Goal: Task Accomplishment & Management: Use online tool/utility

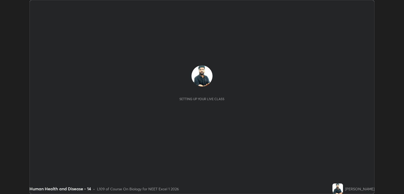
scroll to position [194, 404]
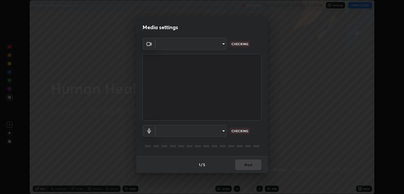
type input "ecbdbd44a66272db987f9f12271ef5319a85e28cdf2a8e5dd884bc8ad31297da"
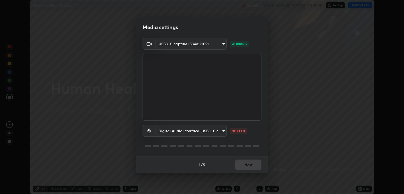
click at [216, 131] on body "Erase all Human Health and Disease - 14 Recording WAS SCHEDULED TO START AT 5:2…" at bounding box center [202, 97] width 404 height 194
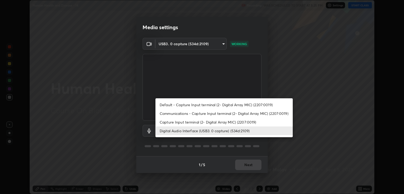
click at [197, 120] on li "Capture Input terminal (2- Digital Array MIC) (2207:0019)" at bounding box center [223, 122] width 137 height 9
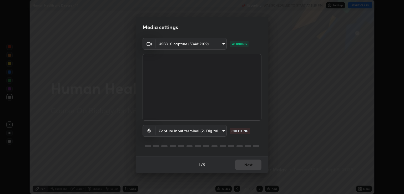
click at [210, 132] on body "Erase all Human Health and Disease - 14 Recording WAS SCHEDULED TO START AT 5:2…" at bounding box center [202, 97] width 404 height 194
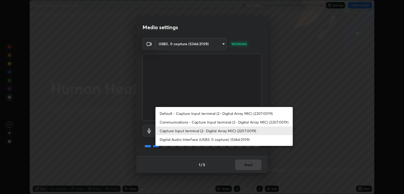
click at [199, 139] on li "Digital Audio Interface (USB3. 0 capture) (534d:2109)" at bounding box center [223, 139] width 137 height 9
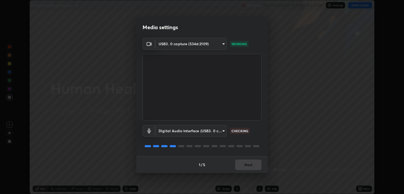
type input "641fb1797ef8f9550b7f0158b383ff89036df526a4b0c4fe678c68e459c52791"
click at [250, 164] on button "Next" at bounding box center [248, 165] width 26 height 11
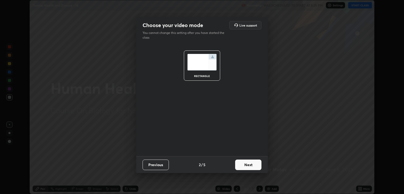
click at [249, 166] on button "Next" at bounding box center [248, 165] width 26 height 11
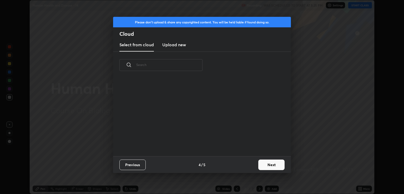
click at [248, 165] on div "Previous 4 / 5 Next" at bounding box center [202, 164] width 178 height 17
click at [262, 164] on button "Next" at bounding box center [271, 165] width 26 height 11
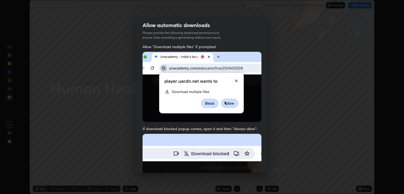
click at [263, 163] on div "Allow "Download multiple files" if prompted: If download blocked popup comes, o…" at bounding box center [201, 154] width 131 height 221
click at [263, 164] on div "Allow "Download multiple files" if prompted: If download blocked popup comes, o…" at bounding box center [201, 154] width 131 height 221
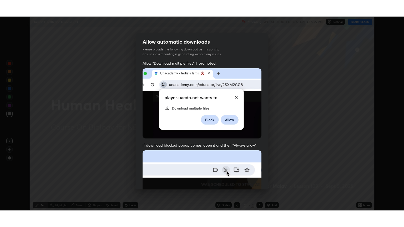
scroll to position [107, 0]
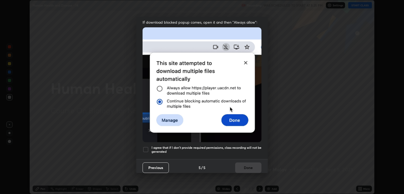
click at [246, 146] on h5 "I agree that if I don't provide required permissions, class recording will not …" at bounding box center [206, 150] width 110 height 8
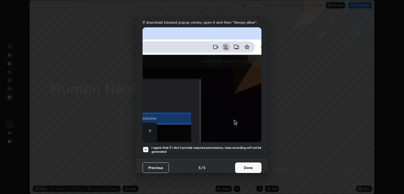
click at [249, 163] on button "Done" at bounding box center [248, 168] width 26 height 11
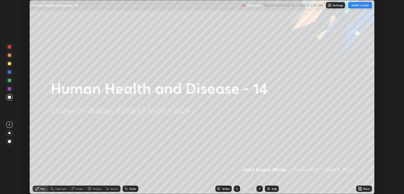
click at [351, 6] on button "START CLASS" at bounding box center [360, 5] width 24 height 6
click at [359, 189] on icon at bounding box center [358, 189] width 1 height 1
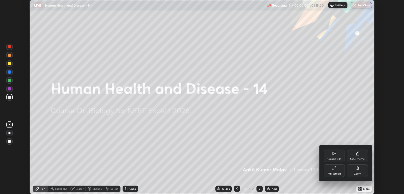
click at [333, 174] on div "Full screen" at bounding box center [334, 174] width 13 height 3
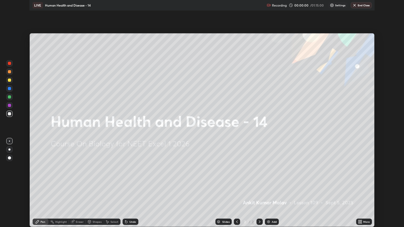
scroll to position [227, 404]
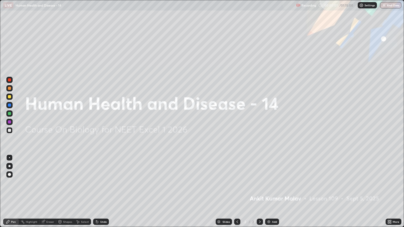
click at [389, 194] on icon at bounding box center [388, 222] width 1 height 1
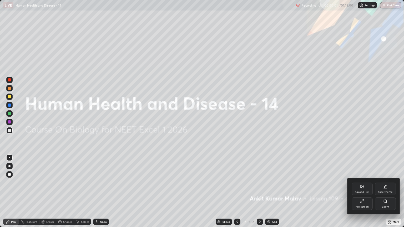
click at [386, 186] on icon at bounding box center [385, 187] width 4 height 4
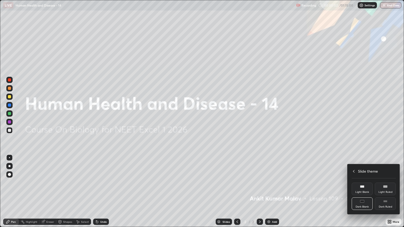
click at [389, 194] on div "Dark Ruled" at bounding box center [385, 203] width 21 height 13
click at [386, 152] on div at bounding box center [202, 113] width 404 height 227
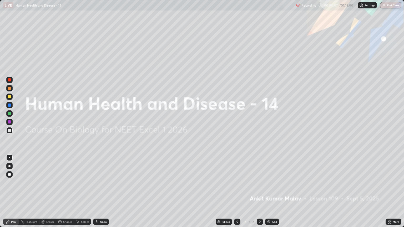
click at [272, 194] on div "Add" at bounding box center [274, 222] width 5 height 3
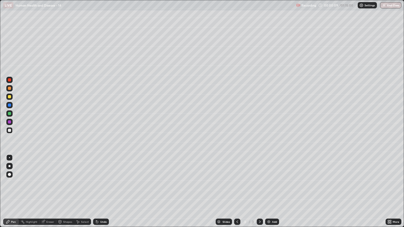
click at [8, 128] on div at bounding box center [9, 130] width 6 height 6
click at [10, 97] on div at bounding box center [9, 96] width 3 height 3
click at [12, 165] on div at bounding box center [9, 166] width 6 height 6
click at [11, 129] on div at bounding box center [9, 130] width 3 height 3
click at [10, 115] on div at bounding box center [9, 113] width 3 height 3
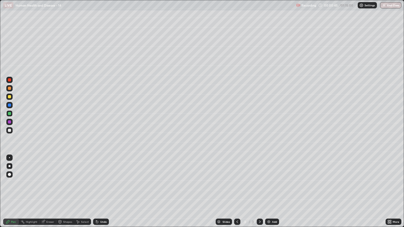
click at [9, 97] on div at bounding box center [9, 96] width 3 height 3
click at [99, 194] on div "Undo" at bounding box center [101, 222] width 16 height 6
click at [98, 194] on icon at bounding box center [97, 222] width 4 height 4
click at [97, 194] on icon at bounding box center [97, 222] width 2 height 2
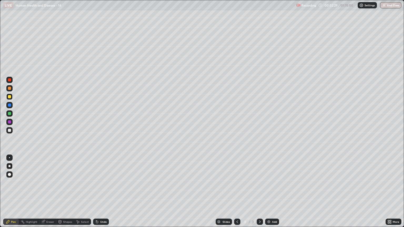
click at [46, 194] on div "Eraser" at bounding box center [50, 222] width 8 height 3
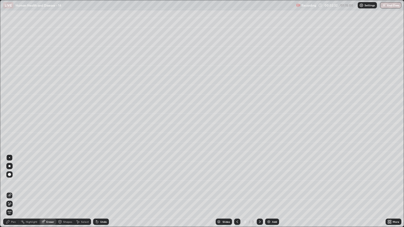
click at [11, 194] on div "Pen" at bounding box center [11, 222] width 16 height 6
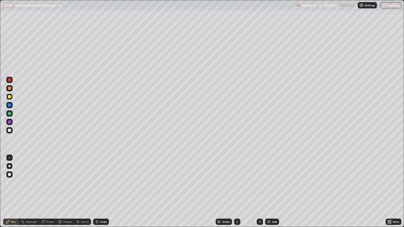
click at [9, 97] on div at bounding box center [9, 96] width 3 height 3
click at [9, 105] on div at bounding box center [9, 105] width 3 height 3
click at [9, 133] on div at bounding box center [9, 130] width 6 height 6
click at [9, 114] on div at bounding box center [9, 113] width 3 height 3
click at [8, 130] on div at bounding box center [9, 130] width 3 height 3
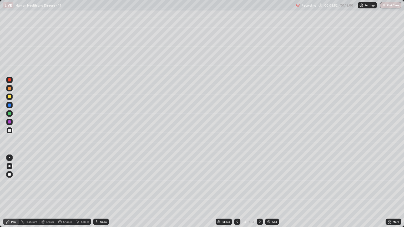
click at [8, 98] on div at bounding box center [9, 96] width 3 height 3
click at [8, 130] on div at bounding box center [9, 130] width 3 height 3
click at [100, 194] on div "Undo" at bounding box center [103, 222] width 7 height 3
click at [9, 112] on div at bounding box center [9, 113] width 3 height 3
click at [269, 194] on img at bounding box center [269, 222] width 4 height 4
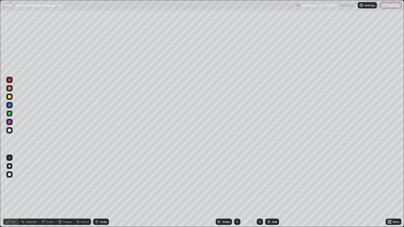
click at [12, 132] on div at bounding box center [9, 130] width 6 height 6
click at [96, 194] on icon at bounding box center [96, 221] width 1 height 1
click at [96, 194] on icon at bounding box center [97, 222] width 2 height 2
click at [98, 194] on div "Undo" at bounding box center [101, 222] width 16 height 6
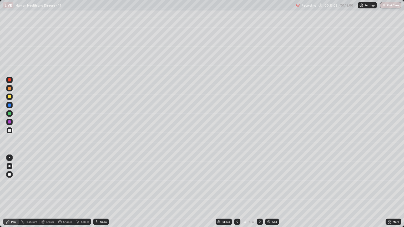
click at [98, 194] on div "Undo" at bounding box center [101, 222] width 16 height 6
click at [99, 194] on div "Undo" at bounding box center [101, 222] width 16 height 6
click at [98, 194] on div "Undo" at bounding box center [101, 222] width 16 height 6
click at [99, 194] on div "Undo" at bounding box center [101, 222] width 16 height 6
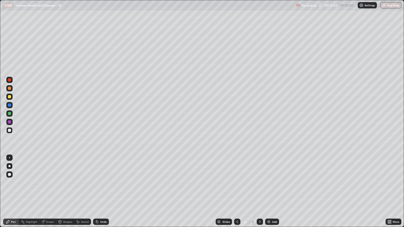
click at [99, 194] on div "Undo" at bounding box center [101, 222] width 16 height 6
click at [98, 194] on div "Undo" at bounding box center [101, 222] width 16 height 6
click at [98, 194] on icon at bounding box center [97, 222] width 4 height 4
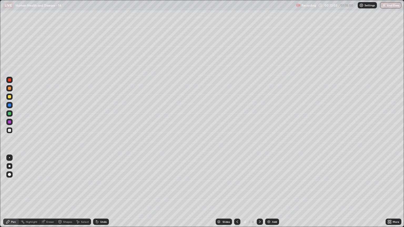
click at [96, 194] on icon at bounding box center [97, 222] width 2 height 2
click at [96, 194] on icon at bounding box center [96, 221] width 1 height 1
click at [98, 194] on div "Undo" at bounding box center [101, 222] width 16 height 6
click at [99, 194] on div "Undo" at bounding box center [101, 222] width 16 height 6
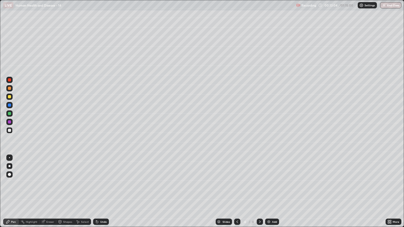
click at [99, 194] on div "Undo" at bounding box center [101, 222] width 16 height 6
click at [100, 194] on div "Undo" at bounding box center [101, 222] width 16 height 6
click at [99, 194] on div "Undo" at bounding box center [101, 222] width 16 height 6
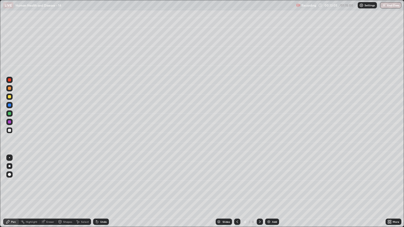
click at [99, 194] on div "Undo" at bounding box center [101, 222] width 16 height 6
click at [100, 194] on div "Undo" at bounding box center [101, 222] width 16 height 6
click at [11, 96] on div at bounding box center [9, 96] width 3 height 3
click at [10, 131] on div at bounding box center [9, 130] width 3 height 3
click at [97, 194] on icon at bounding box center [97, 222] width 4 height 4
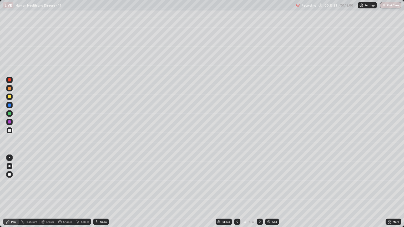
click at [99, 194] on div "Undo" at bounding box center [101, 222] width 16 height 6
click at [267, 194] on div "Add" at bounding box center [272, 222] width 14 height 6
click at [236, 194] on icon at bounding box center [237, 222] width 4 height 4
click at [272, 194] on div "Add" at bounding box center [274, 222] width 5 height 3
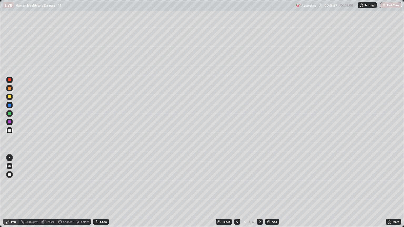
click at [11, 98] on div at bounding box center [9, 96] width 3 height 3
click at [9, 88] on div at bounding box center [9, 88] width 3 height 3
click at [9, 97] on div at bounding box center [9, 96] width 3 height 3
click at [10, 88] on div at bounding box center [9, 88] width 3 height 3
click at [8, 97] on div at bounding box center [9, 96] width 3 height 3
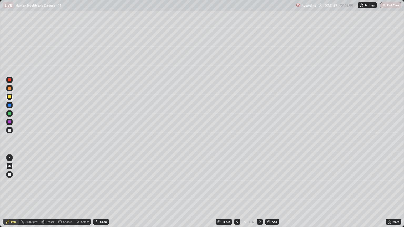
click at [12, 99] on div at bounding box center [9, 97] width 6 height 6
click at [9, 87] on div at bounding box center [9, 88] width 3 height 3
click at [9, 88] on div at bounding box center [9, 88] width 3 height 3
click at [9, 97] on div at bounding box center [9, 96] width 3 height 3
click at [9, 88] on div at bounding box center [9, 88] width 3 height 3
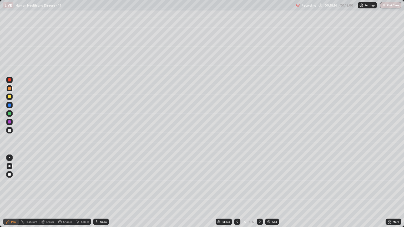
click at [11, 97] on div at bounding box center [9, 96] width 3 height 3
click at [9, 80] on div at bounding box center [9, 79] width 3 height 3
click at [9, 88] on div at bounding box center [9, 88] width 3 height 3
click at [10, 95] on div at bounding box center [9, 97] width 6 height 6
click at [9, 81] on div at bounding box center [9, 79] width 3 height 3
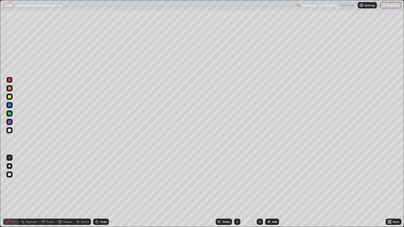
click at [9, 97] on div at bounding box center [9, 96] width 3 height 3
click at [10, 87] on div at bounding box center [9, 88] width 3 height 3
click at [11, 97] on div at bounding box center [9, 96] width 3 height 3
click at [9, 88] on div at bounding box center [9, 88] width 3 height 3
click at [99, 194] on div "Undo" at bounding box center [101, 222] width 16 height 6
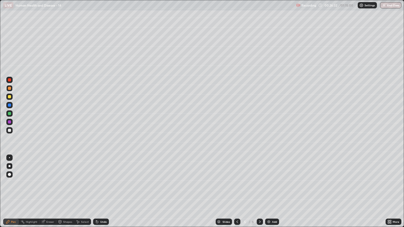
click at [96, 194] on icon at bounding box center [97, 222] width 2 height 2
click at [10, 114] on div at bounding box center [9, 113] width 3 height 3
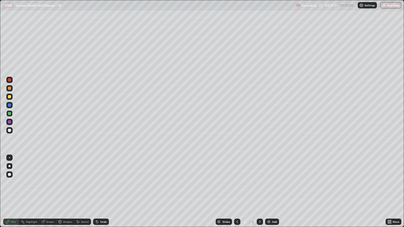
click at [11, 78] on div at bounding box center [9, 80] width 6 height 6
click at [10, 98] on div at bounding box center [9, 96] width 3 height 3
click at [9, 114] on div at bounding box center [9, 113] width 3 height 3
click at [9, 81] on div at bounding box center [9, 79] width 3 height 3
click at [11, 97] on div at bounding box center [9, 96] width 3 height 3
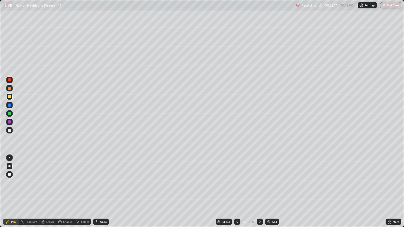
click at [10, 123] on div at bounding box center [9, 121] width 3 height 3
click at [9, 114] on div at bounding box center [9, 113] width 3 height 3
click at [7, 131] on div at bounding box center [9, 130] width 6 height 6
click at [9, 114] on div at bounding box center [9, 113] width 3 height 3
click at [12, 97] on div at bounding box center [9, 97] width 6 height 6
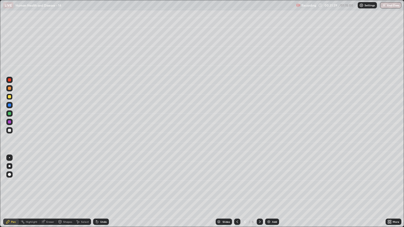
click at [11, 80] on div at bounding box center [9, 79] width 3 height 3
click at [96, 194] on icon at bounding box center [96, 221] width 1 height 1
click at [9, 130] on div at bounding box center [9, 130] width 3 height 3
click at [49, 194] on div "Eraser" at bounding box center [50, 222] width 8 height 3
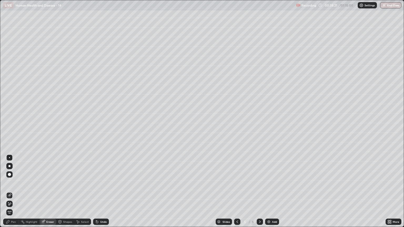
click at [9, 194] on icon at bounding box center [9, 204] width 3 height 3
click at [11, 194] on div "Pen" at bounding box center [11, 222] width 16 height 6
click at [237, 194] on div at bounding box center [237, 222] width 6 height 6
click at [237, 194] on icon at bounding box center [237, 222] width 4 height 4
click at [259, 194] on icon at bounding box center [260, 222] width 4 height 4
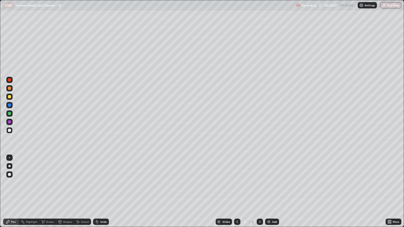
click at [260, 194] on icon at bounding box center [260, 222] width 2 height 3
click at [268, 194] on img at bounding box center [269, 222] width 4 height 4
click at [9, 96] on div at bounding box center [9, 96] width 3 height 3
click at [12, 129] on div at bounding box center [9, 130] width 6 height 6
click at [9, 114] on div at bounding box center [9, 113] width 3 height 3
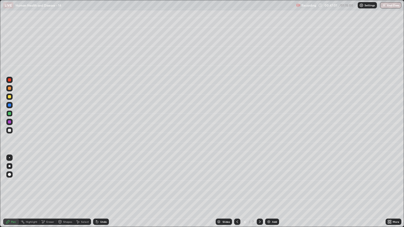
click at [9, 130] on div at bounding box center [9, 130] width 3 height 3
click at [11, 113] on div at bounding box center [9, 113] width 3 height 3
click at [11, 130] on div at bounding box center [9, 130] width 3 height 3
click at [9, 111] on div at bounding box center [9, 113] width 6 height 6
click at [10, 97] on div at bounding box center [9, 96] width 3 height 3
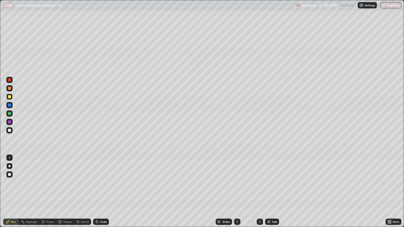
click at [9, 88] on div at bounding box center [9, 88] width 3 height 3
click at [9, 97] on div at bounding box center [9, 96] width 3 height 3
click at [9, 113] on div at bounding box center [9, 113] width 3 height 3
click at [98, 194] on icon at bounding box center [97, 222] width 4 height 4
click at [96, 194] on icon at bounding box center [96, 221] width 1 height 1
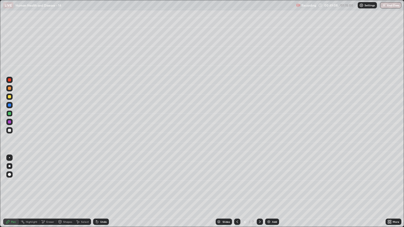
click at [95, 194] on icon at bounding box center [97, 222] width 4 height 4
click at [8, 98] on div at bounding box center [9, 96] width 3 height 3
click at [10, 96] on div at bounding box center [9, 96] width 3 height 3
click at [9, 89] on div at bounding box center [9, 88] width 3 height 3
click at [9, 97] on div at bounding box center [9, 96] width 3 height 3
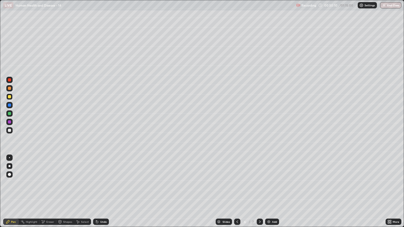
click at [9, 130] on div at bounding box center [9, 130] width 3 height 3
click at [42, 194] on icon at bounding box center [42, 220] width 1 height 1
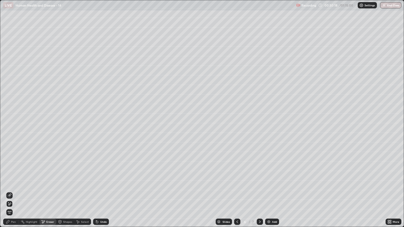
click at [8, 194] on icon at bounding box center [9, 196] width 4 height 4
click at [9, 194] on icon at bounding box center [7, 221] width 3 height 3
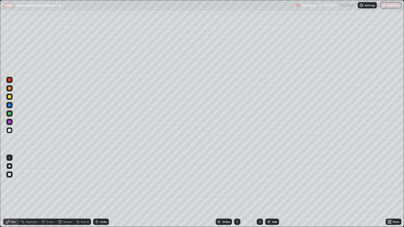
click at [11, 98] on div at bounding box center [9, 96] width 3 height 3
click at [9, 130] on div at bounding box center [9, 130] width 3 height 3
click at [9, 114] on div at bounding box center [9, 113] width 3 height 3
click at [99, 194] on div "Undo" at bounding box center [101, 222] width 16 height 6
click at [97, 194] on icon at bounding box center [97, 222] width 4 height 4
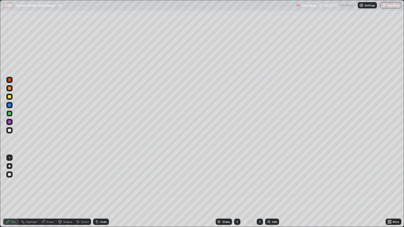
click at [96, 194] on icon at bounding box center [97, 222] width 2 height 2
click at [96, 194] on div "Undo" at bounding box center [101, 222] width 16 height 6
click at [96, 194] on icon at bounding box center [97, 222] width 2 height 2
click at [97, 194] on icon at bounding box center [97, 222] width 2 height 2
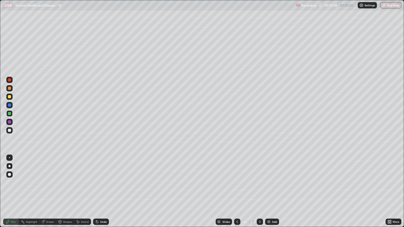
click at [97, 194] on icon at bounding box center [97, 222] width 4 height 4
click at [99, 194] on div "Undo" at bounding box center [101, 222] width 16 height 6
click at [98, 194] on icon at bounding box center [97, 222] width 4 height 4
click at [99, 194] on div "Undo" at bounding box center [101, 222] width 16 height 6
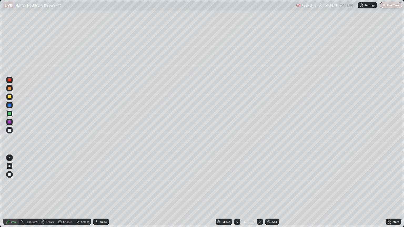
click at [9, 97] on div at bounding box center [9, 96] width 3 height 3
click at [9, 80] on div at bounding box center [9, 79] width 3 height 3
click at [238, 194] on icon at bounding box center [237, 222] width 4 height 4
click at [260, 194] on icon at bounding box center [260, 222] width 4 height 4
click at [388, 5] on button "End Class" at bounding box center [390, 5] width 21 height 6
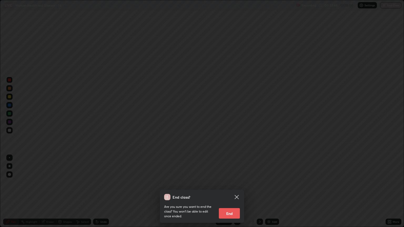
click at [230, 194] on button "End" at bounding box center [229, 213] width 21 height 11
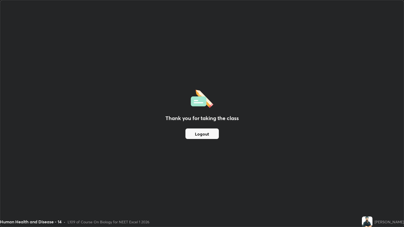
click at [207, 133] on button "Logout" at bounding box center [201, 134] width 33 height 11
